Goal: Task Accomplishment & Management: Manage account settings

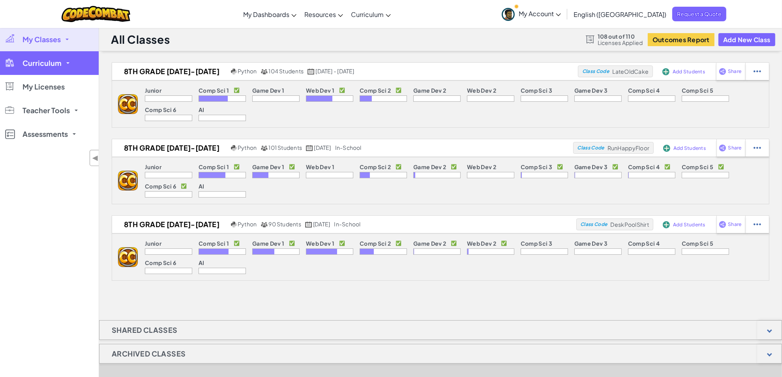
click at [58, 63] on span "Curriculum" at bounding box center [41, 63] width 39 height 7
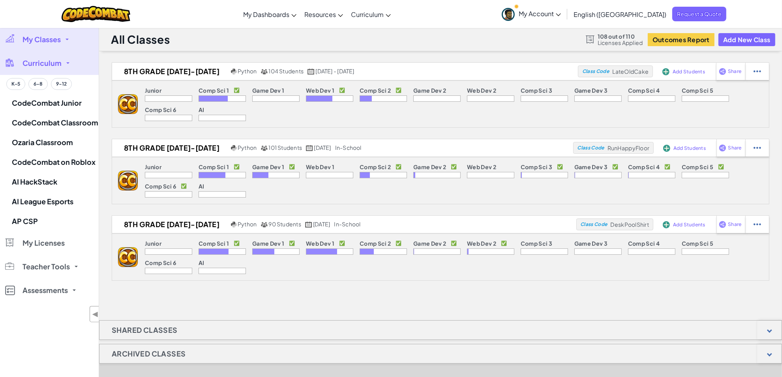
click at [58, 63] on span "Curriculum" at bounding box center [41, 63] width 39 height 7
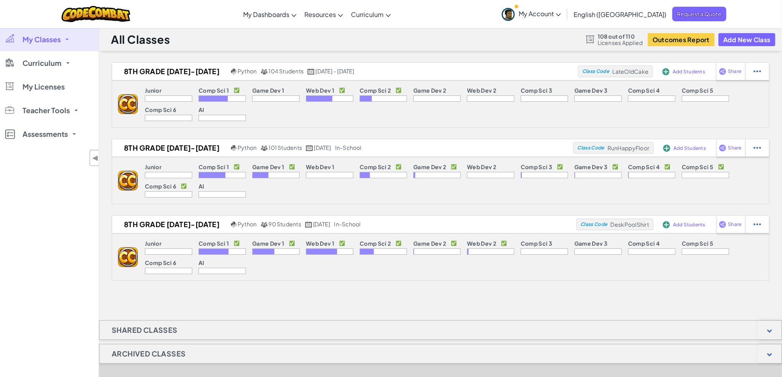
click at [58, 34] on link "My Classes" at bounding box center [49, 40] width 99 height 24
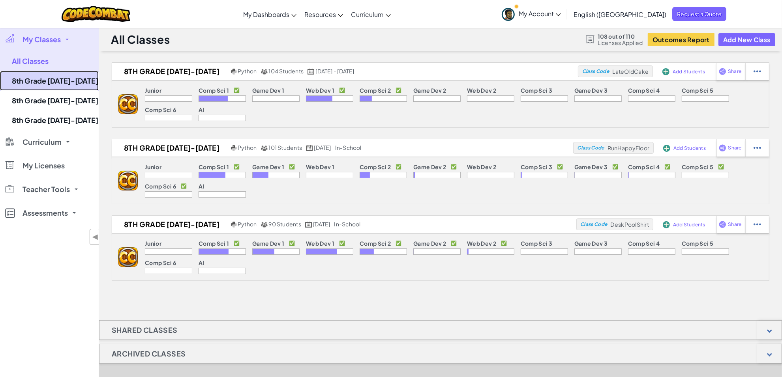
click at [70, 80] on link "8th Grade [DATE]-[DATE]" at bounding box center [49, 81] width 99 height 20
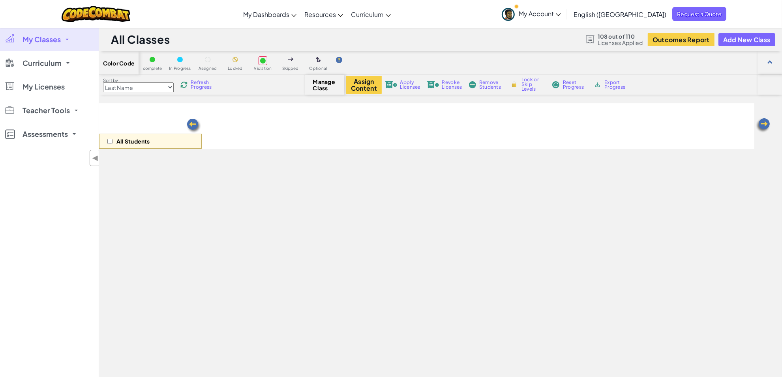
select select "560f1a9f22961295f9427742"
